Goal: Information Seeking & Learning: Find specific fact

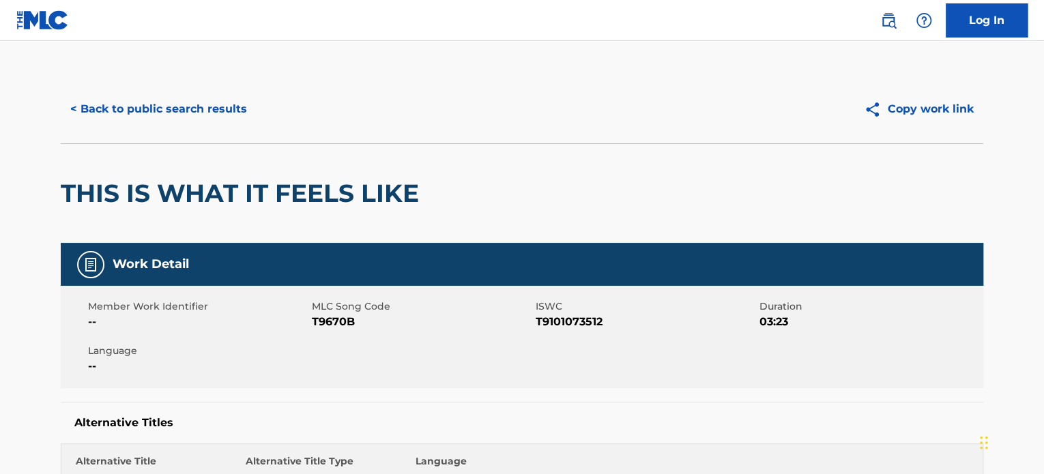
click at [130, 113] on button "< Back to public search results" at bounding box center [159, 109] width 196 height 34
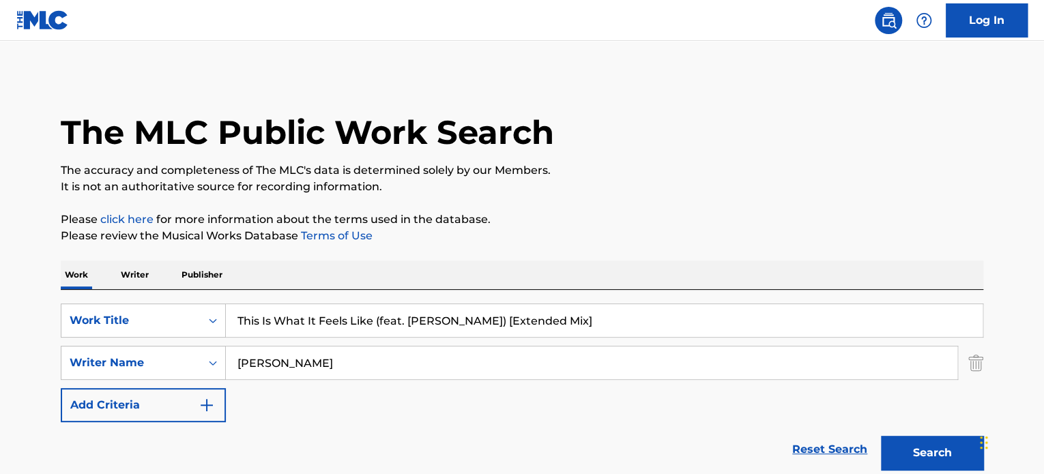
scroll to position [254, 0]
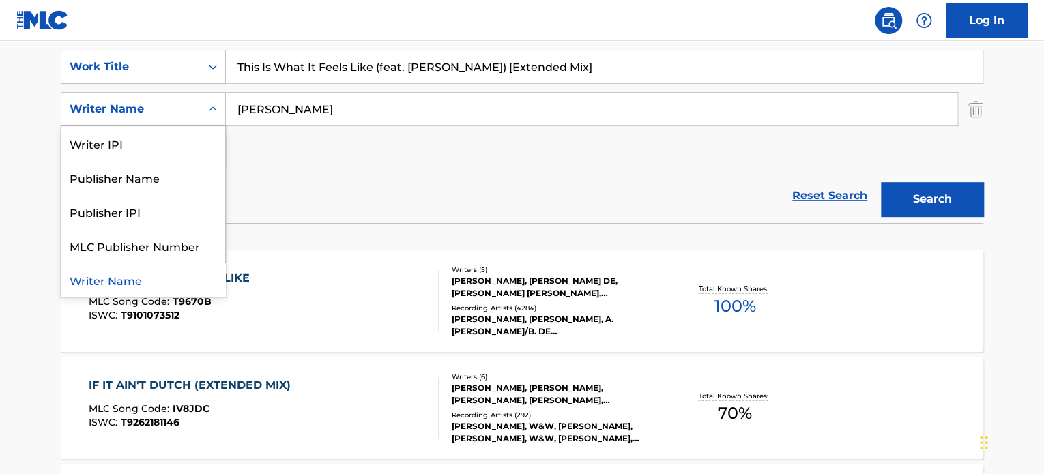
drag, startPoint x: 130, startPoint y: 113, endPoint x: 428, endPoint y: 115, distance: 298.3
click at [428, 115] on div "SearchWithCriteria99b39906-8d96-41d0-9e98-221dc8085e1e 5 results available. Use…" at bounding box center [522, 109] width 923 height 34
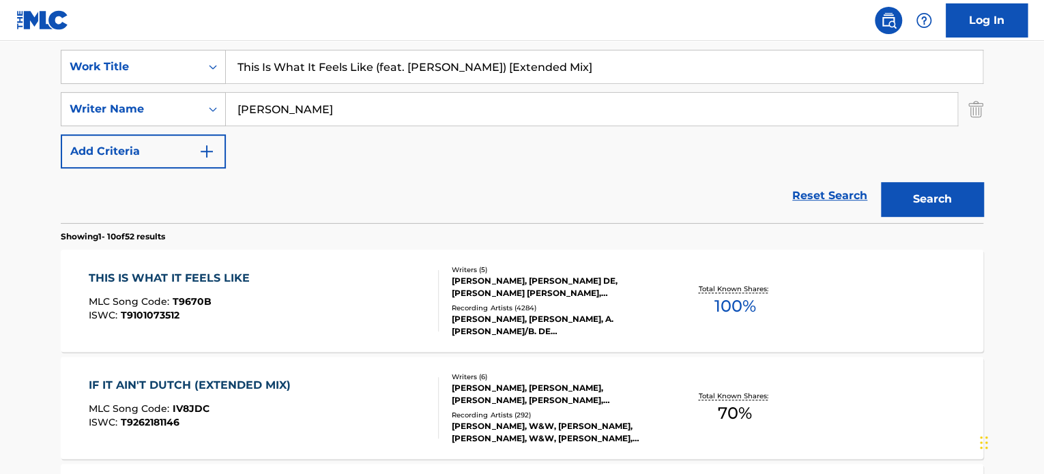
click at [460, 119] on input "[PERSON_NAME]" at bounding box center [592, 109] width 732 height 33
type input "[PERSON_NAME]"
click at [598, 72] on input "This Is What It Feels Like (feat. [PERSON_NAME]) [Extended Mix]" at bounding box center [604, 67] width 757 height 33
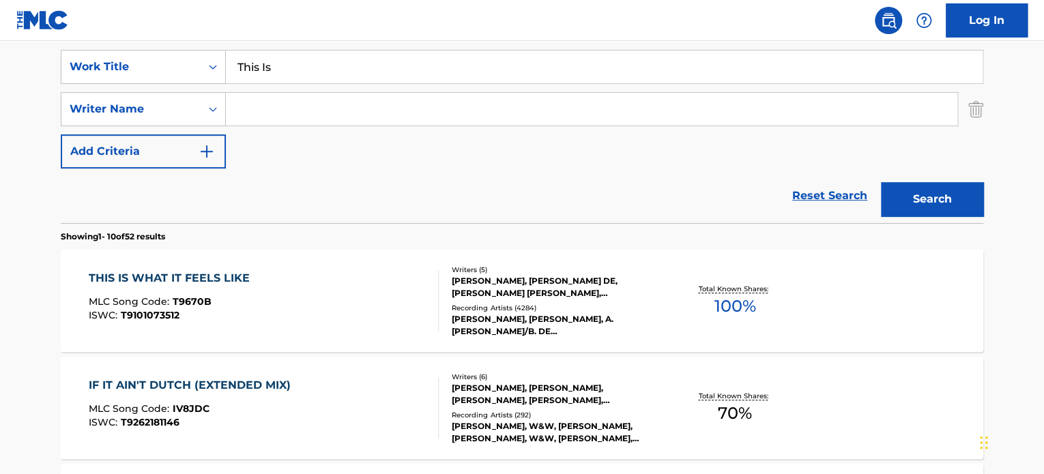
type input "This"
paste input "Till the World Ends"
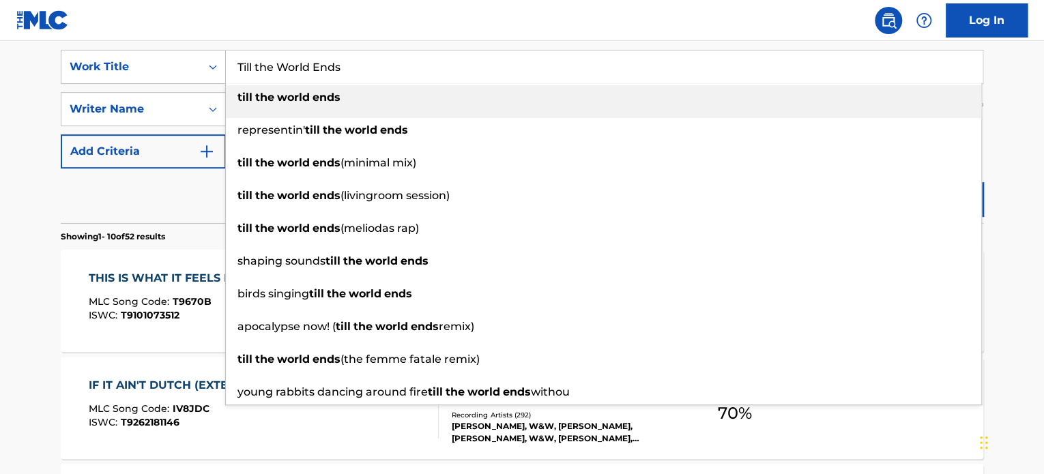
click at [335, 99] on strong "ends" at bounding box center [327, 97] width 28 height 13
type input "till the world ends"
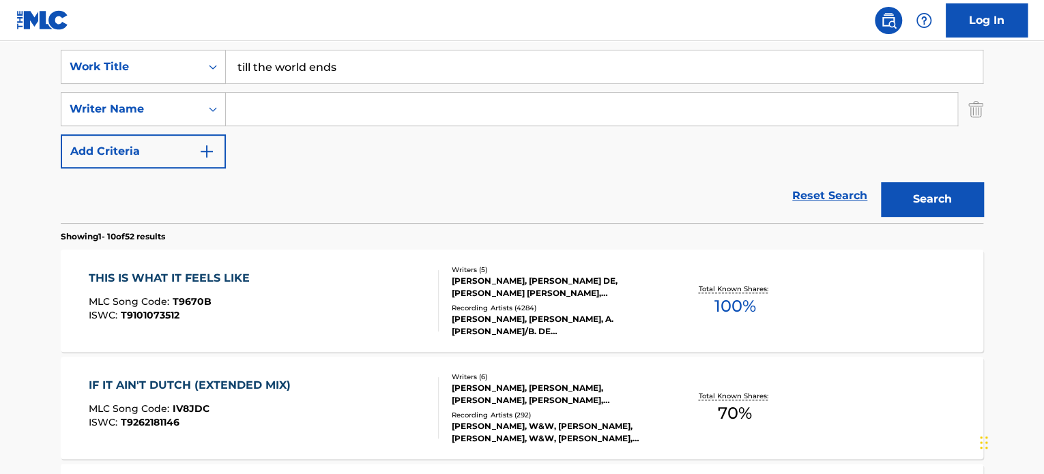
click at [316, 109] on input "Search Form" at bounding box center [592, 109] width 732 height 33
type input "[PERSON_NAME]"
click at [881, 182] on button "Search" at bounding box center [932, 199] width 102 height 34
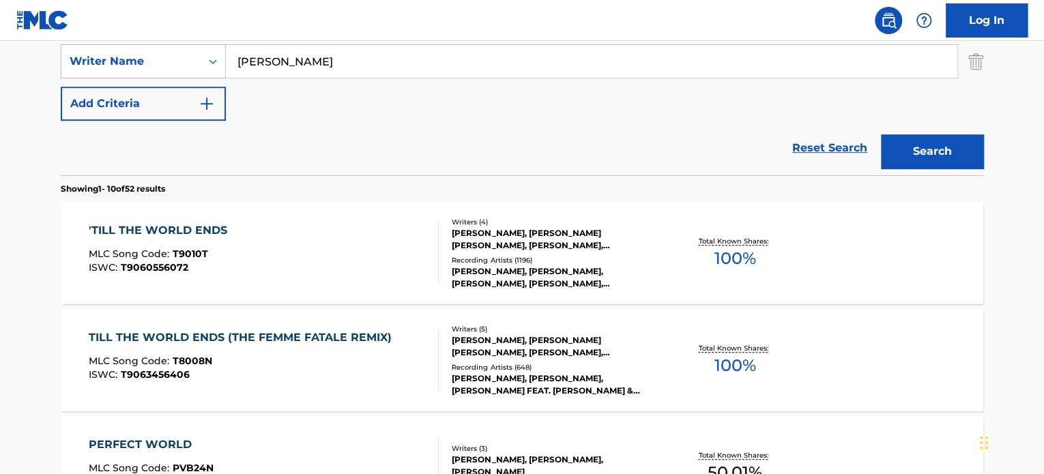
scroll to position [300, 0]
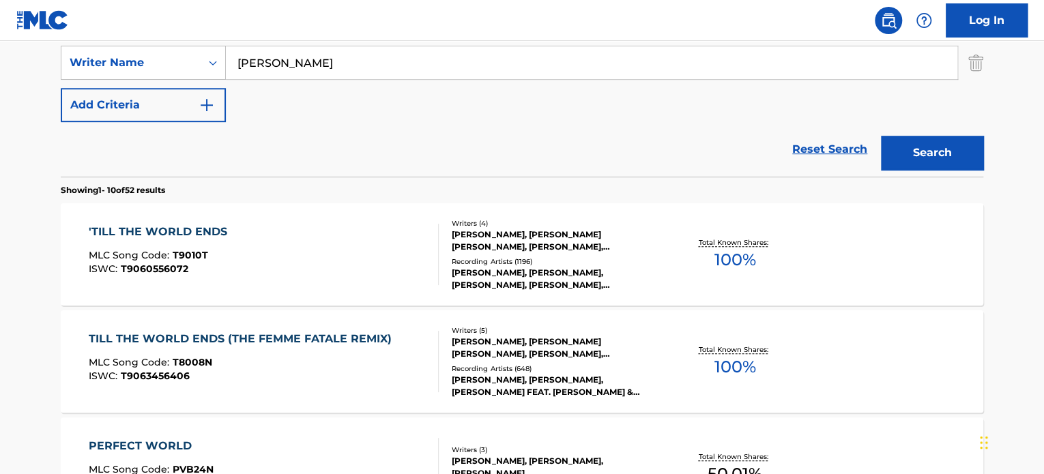
click at [248, 253] on div "'TILL THE WORLD ENDS MLC Song Code : T9010T ISWC : T9060556072" at bounding box center [264, 254] width 351 height 61
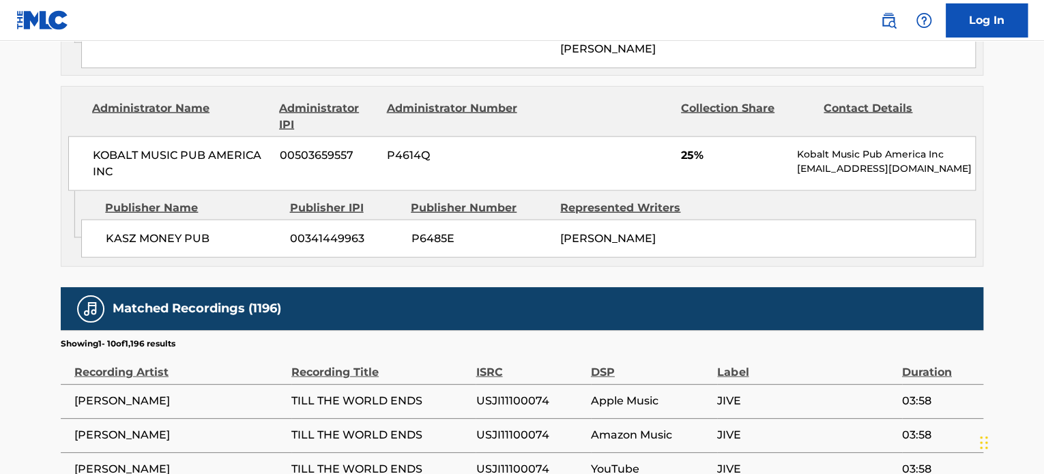
scroll to position [1503, 0]
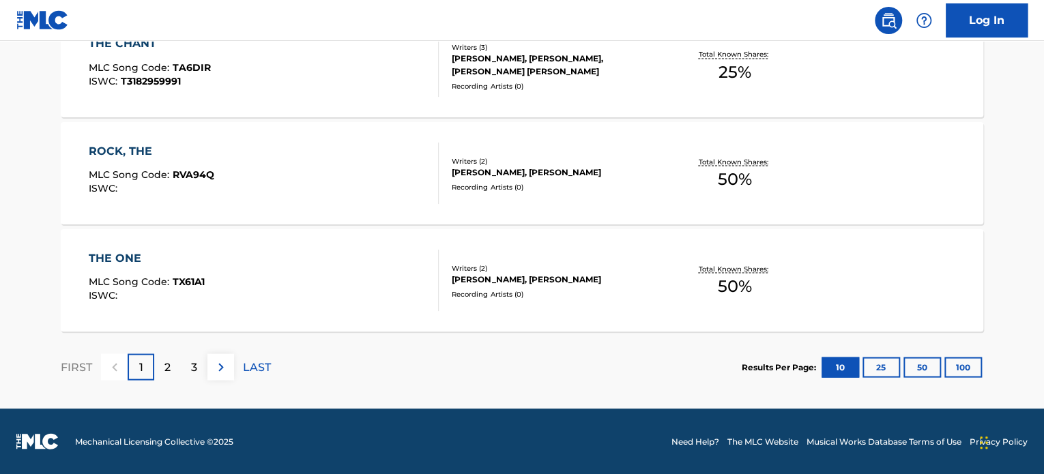
scroll to position [300, 0]
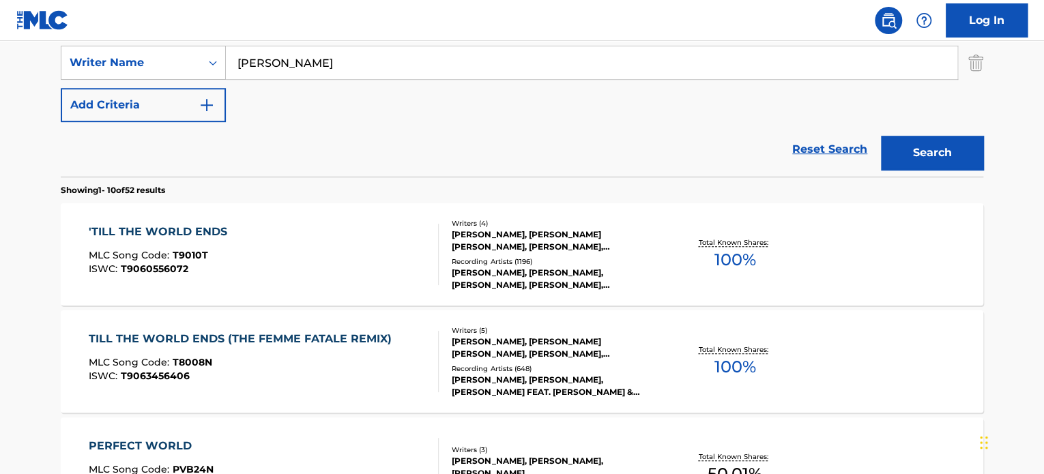
click at [278, 363] on div "MLC Song Code : T8008N" at bounding box center [244, 365] width 310 height 14
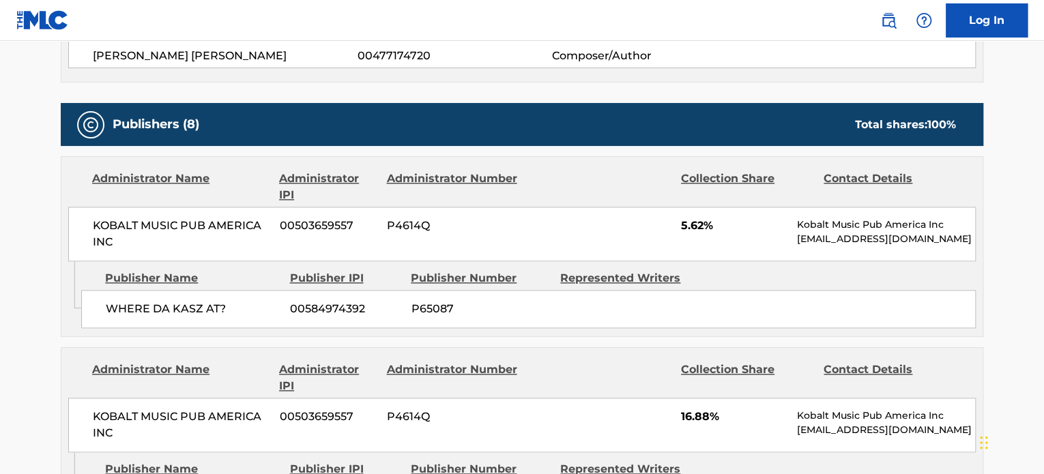
scroll to position [776, 0]
